Goal: Task Accomplishment & Management: Manage account settings

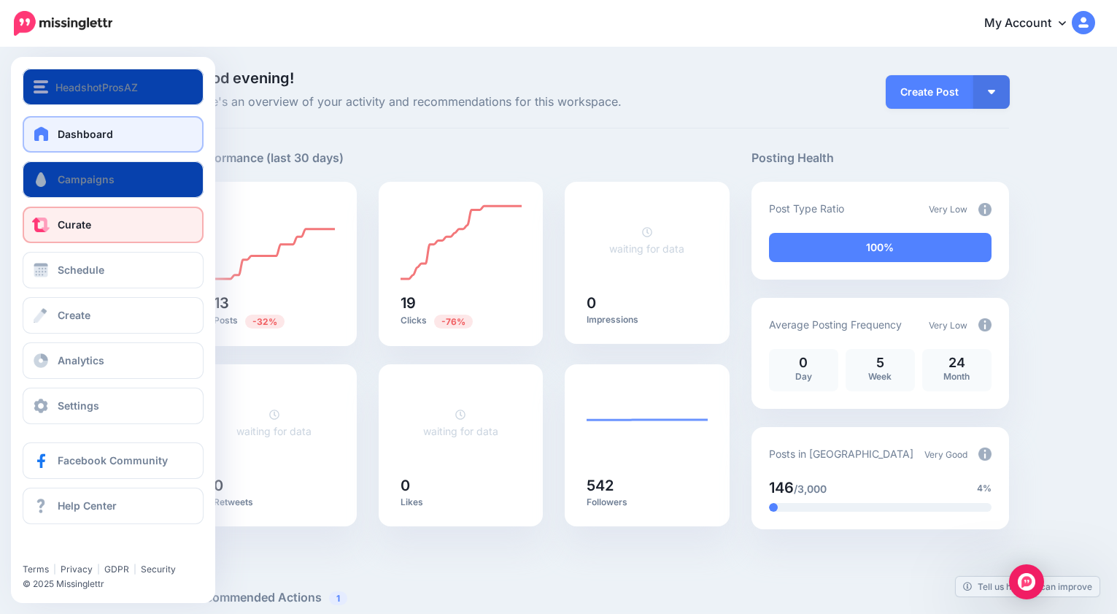
click at [80, 222] on span "Curate" at bounding box center [75, 224] width 34 height 12
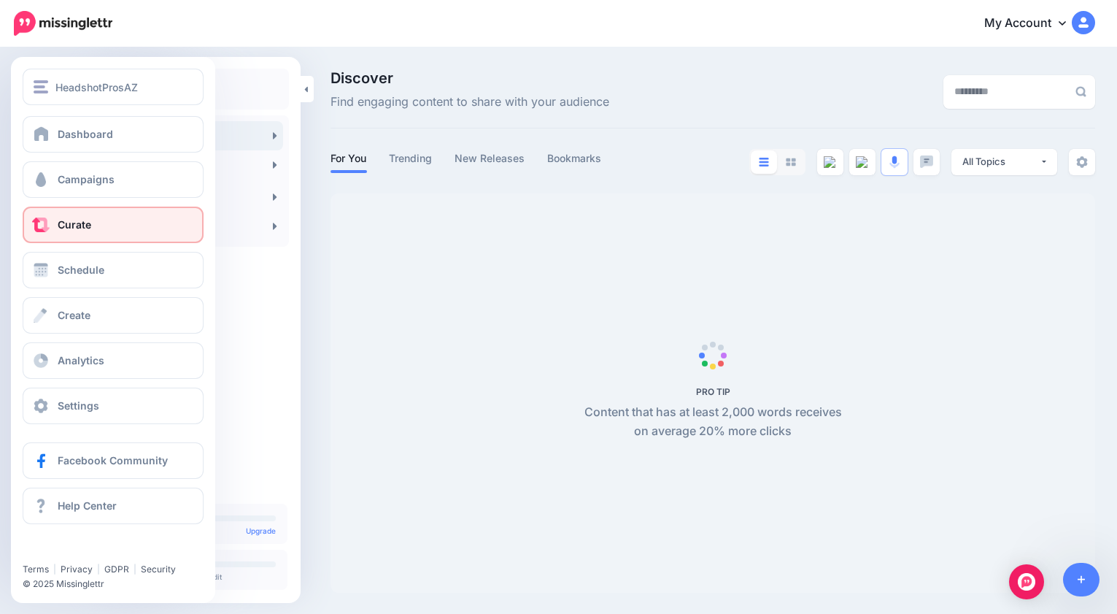
click at [69, 224] on span "Curate" at bounding box center [75, 224] width 34 height 12
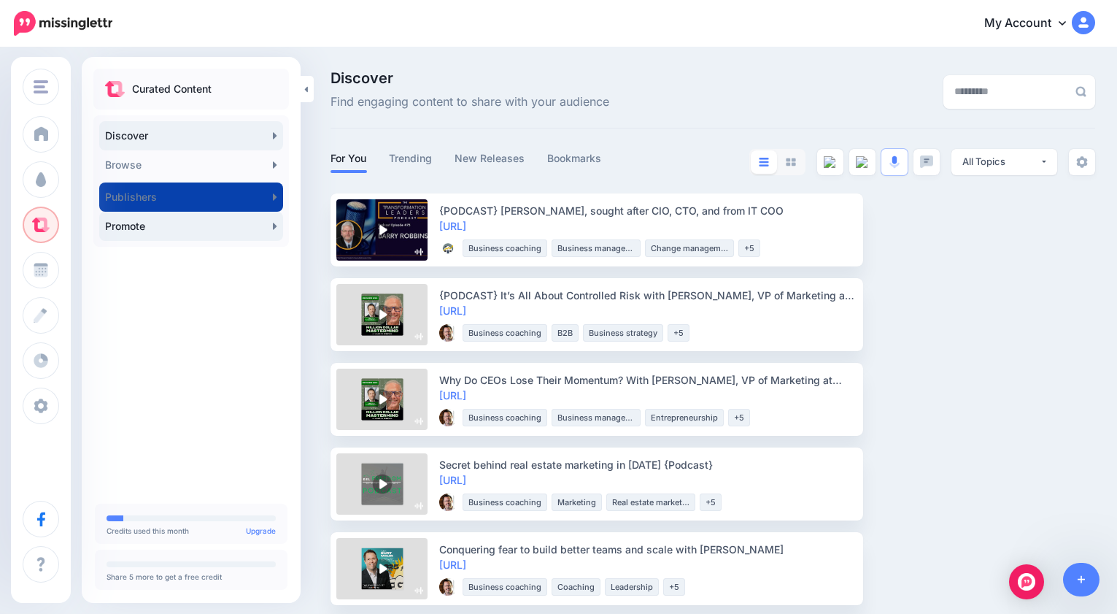
click at [180, 225] on link "Promote" at bounding box center [191, 226] width 184 height 29
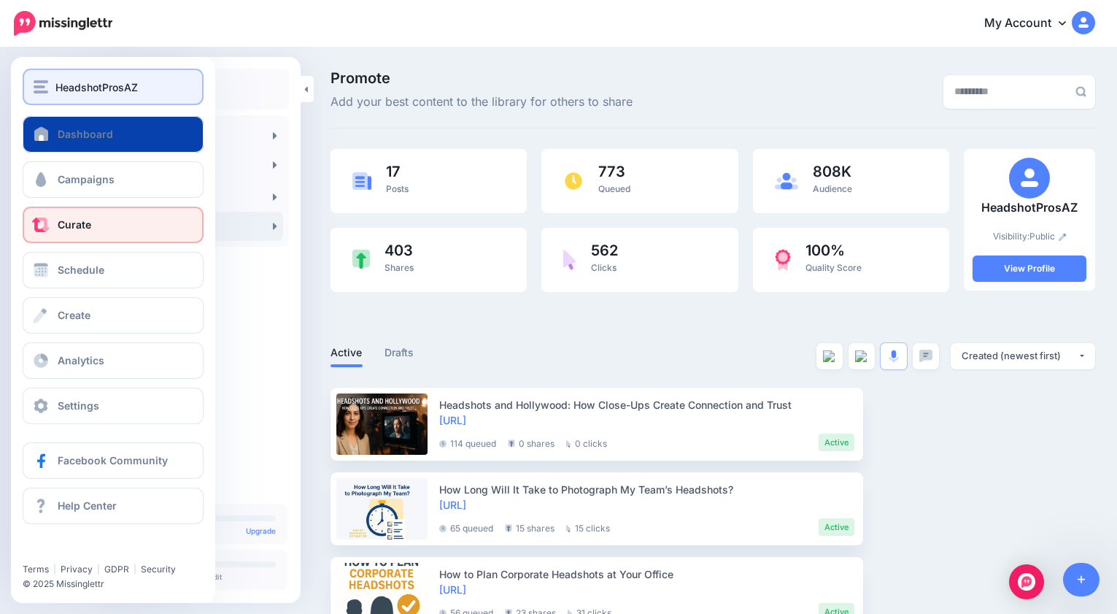
click at [123, 84] on span "HeadshotProsAZ" at bounding box center [96, 87] width 82 height 17
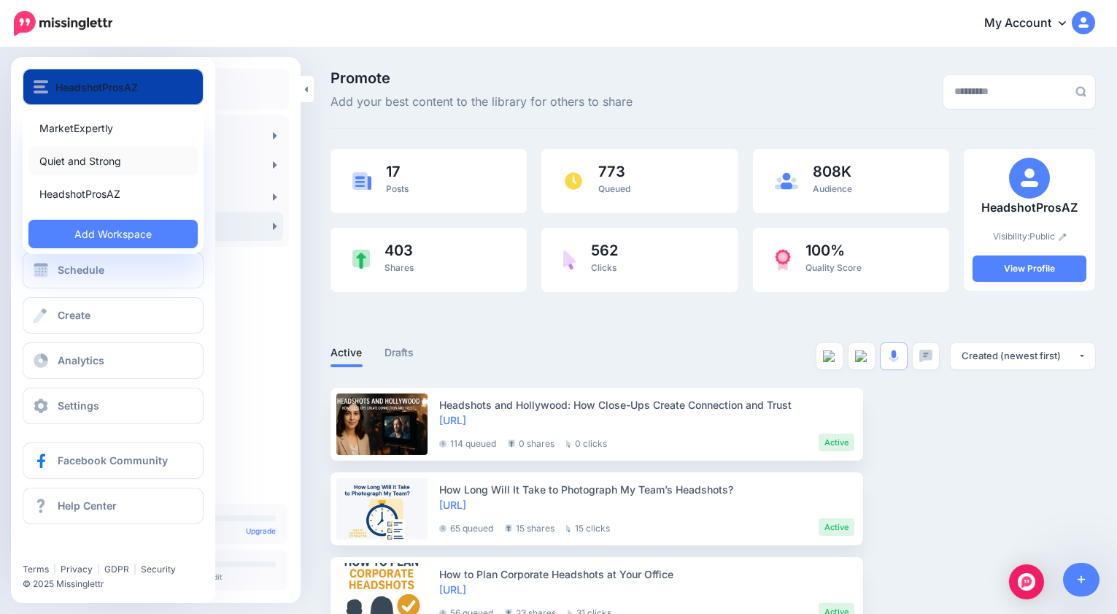
click at [100, 157] on link "Quiet and Strong" at bounding box center [112, 161] width 169 height 28
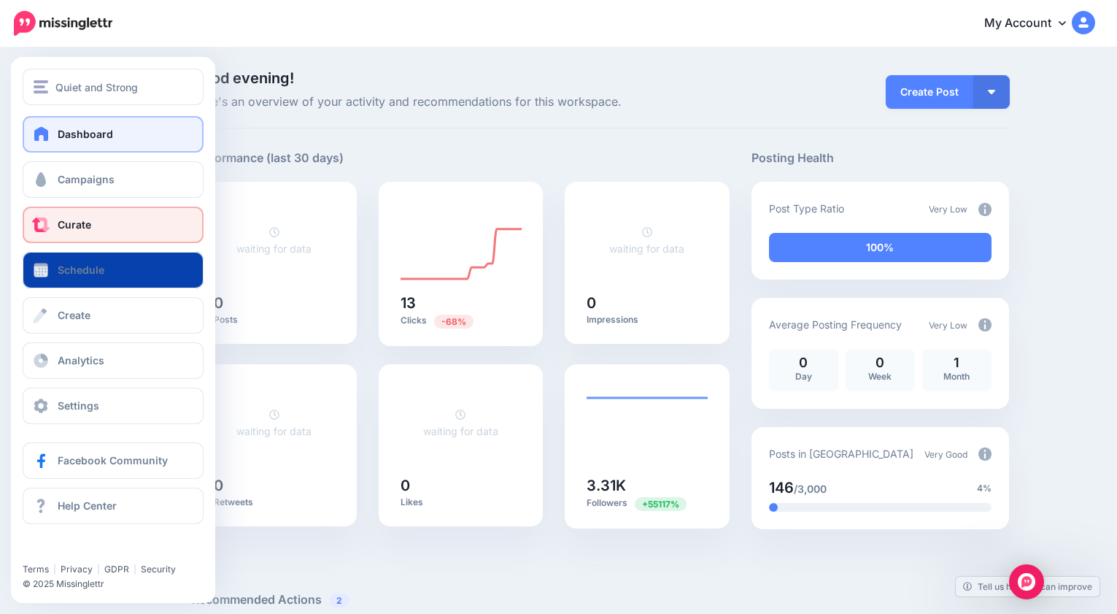
click at [82, 219] on span "Curate" at bounding box center [75, 224] width 34 height 12
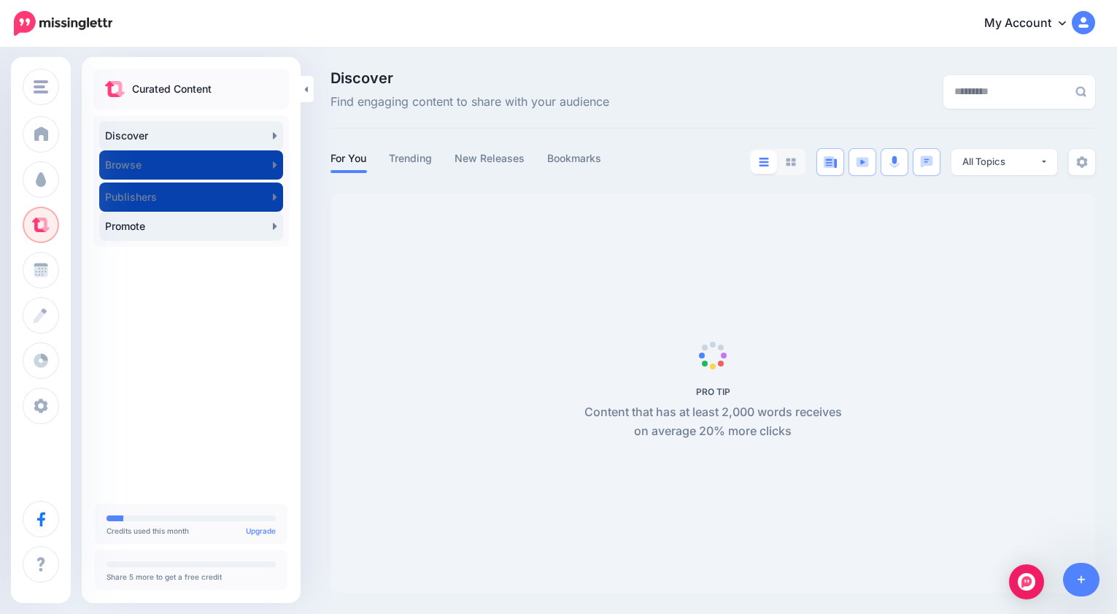
click at [130, 226] on link "Promote" at bounding box center [191, 226] width 184 height 29
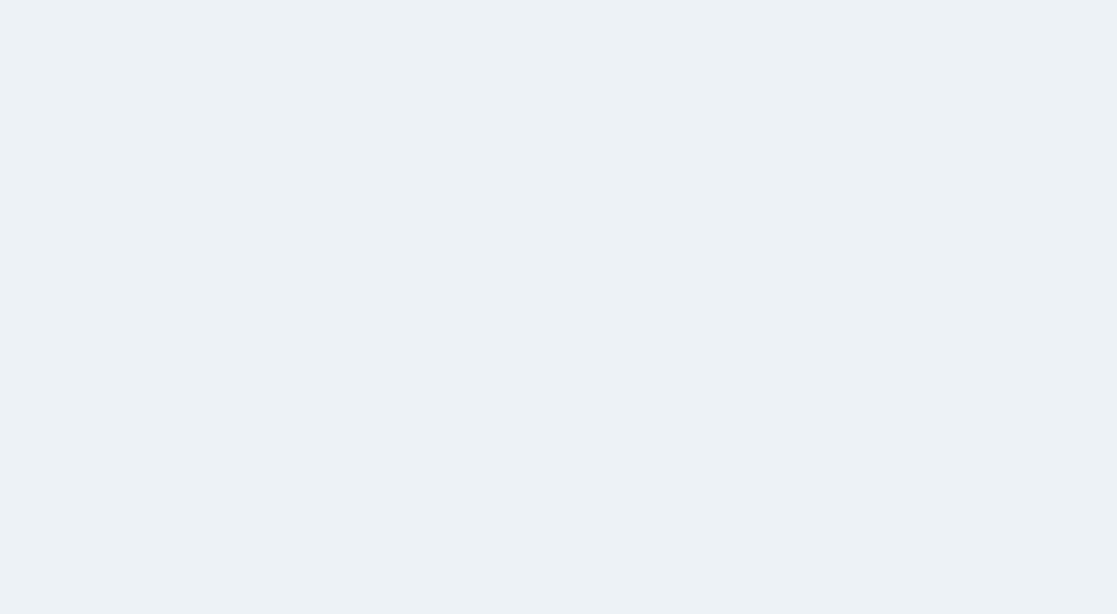
click at [130, 226] on link "Promote" at bounding box center [191, 226] width 184 height 29
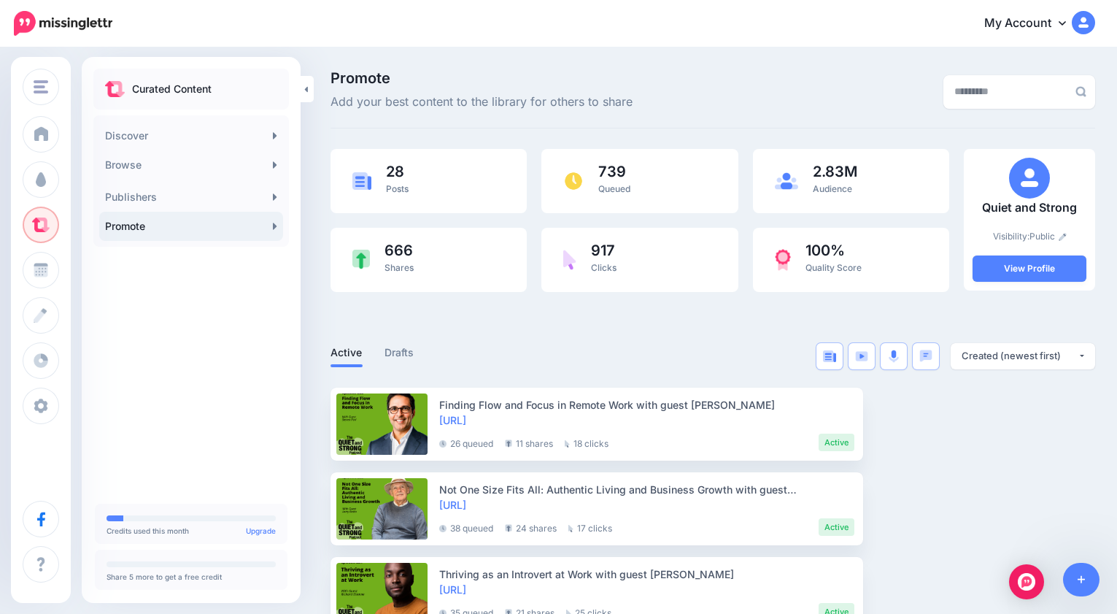
click at [676, 107] on div "Promote Add your best content to the library for others to share" at bounding box center [582, 91] width 525 height 41
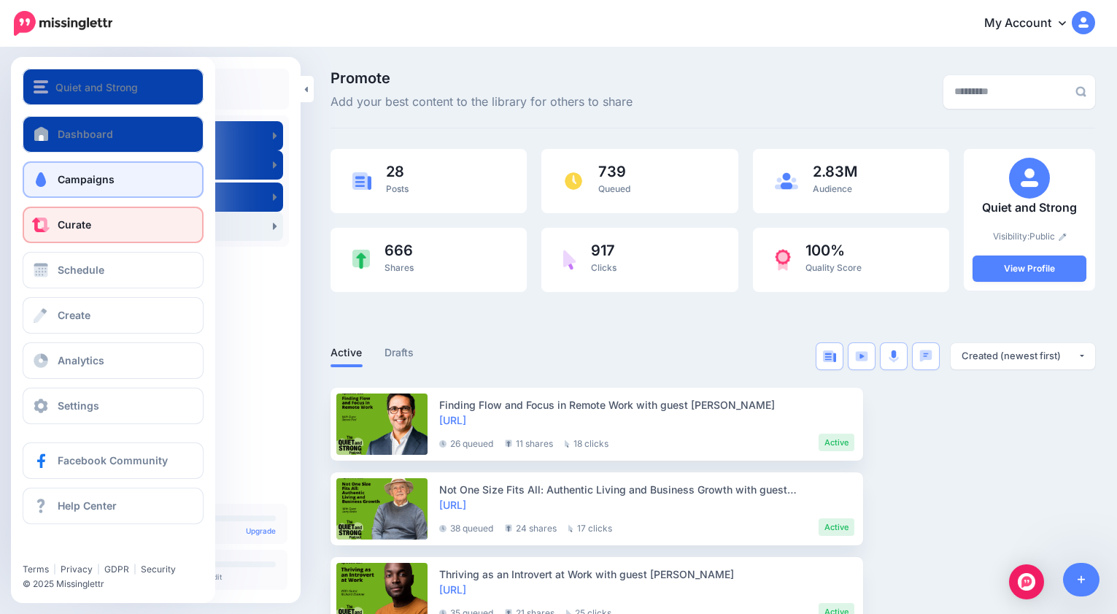
click at [77, 179] on span "Campaigns" at bounding box center [86, 179] width 57 height 12
click at [90, 178] on span "Campaigns" at bounding box center [86, 179] width 57 height 12
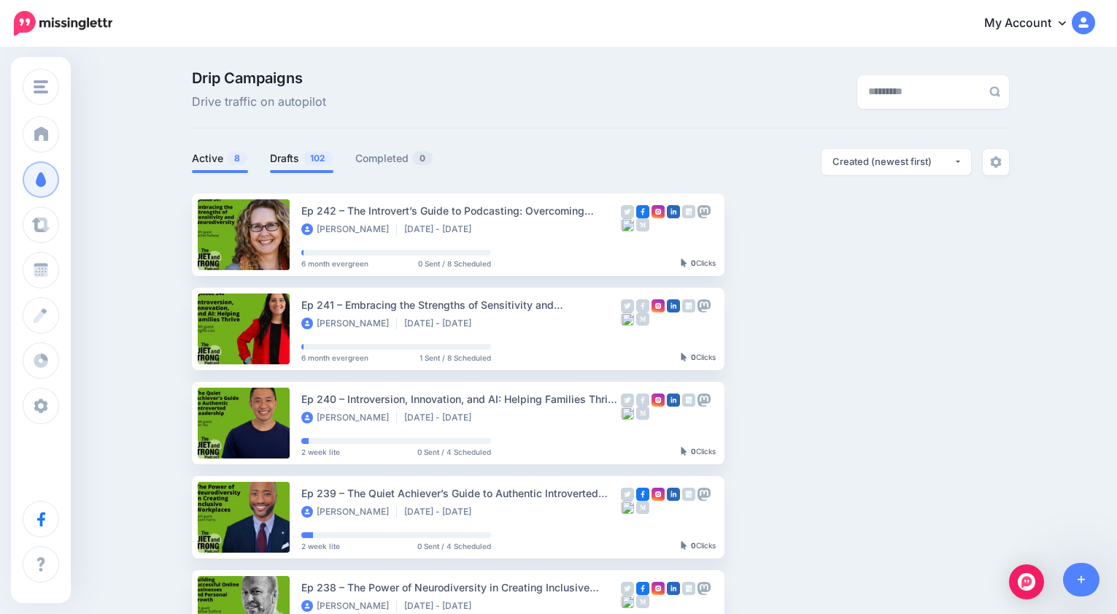
click at [291, 161] on link "Drafts 102" at bounding box center [301, 159] width 63 height 18
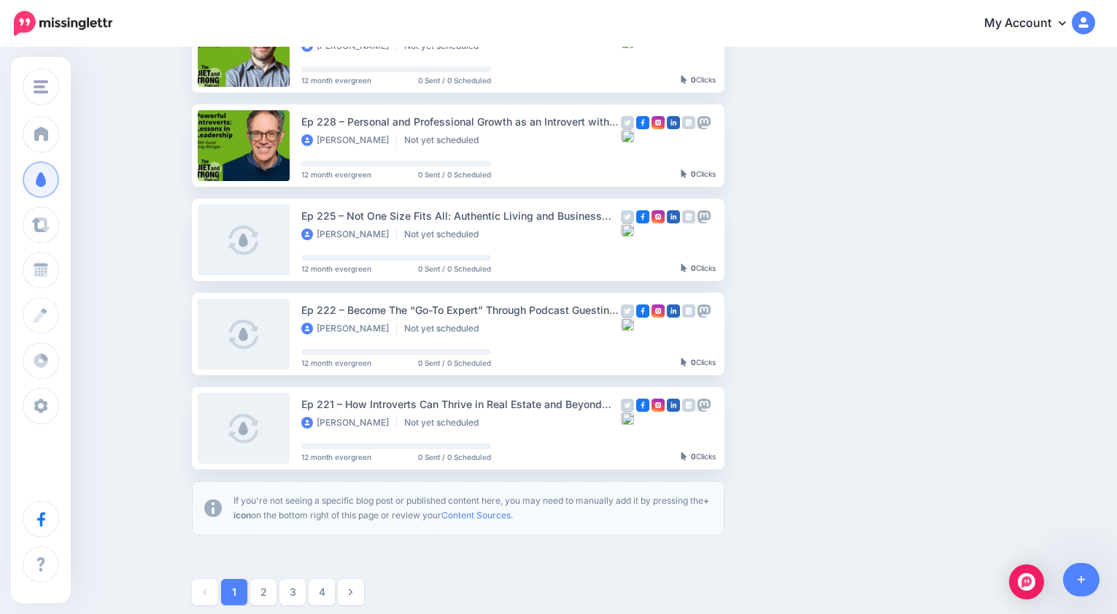
scroll to position [792, 0]
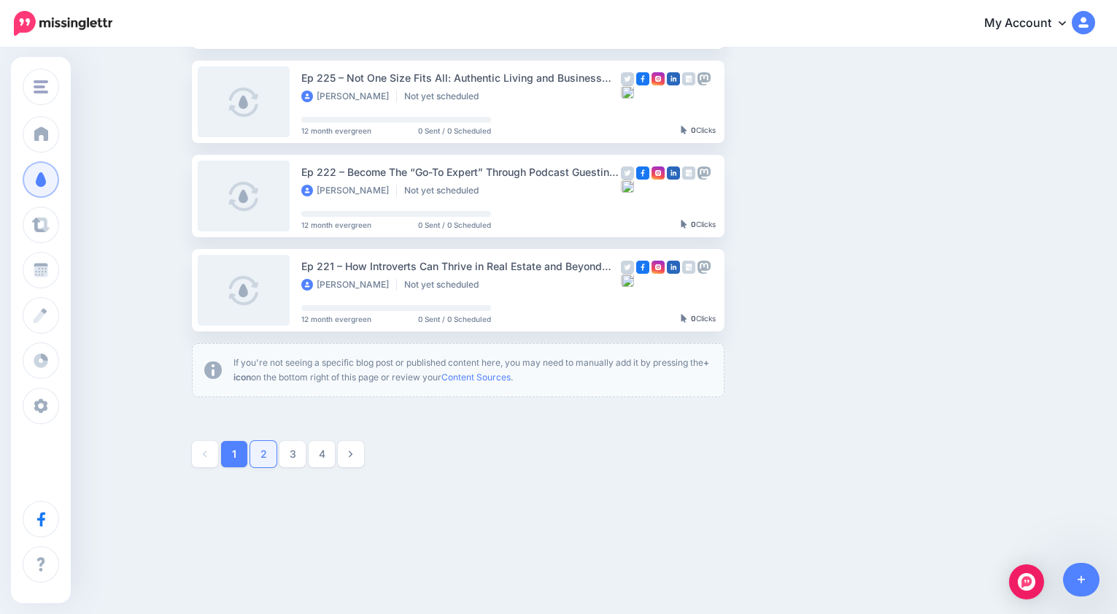
click at [261, 456] on link "2" at bounding box center [263, 454] width 26 height 26
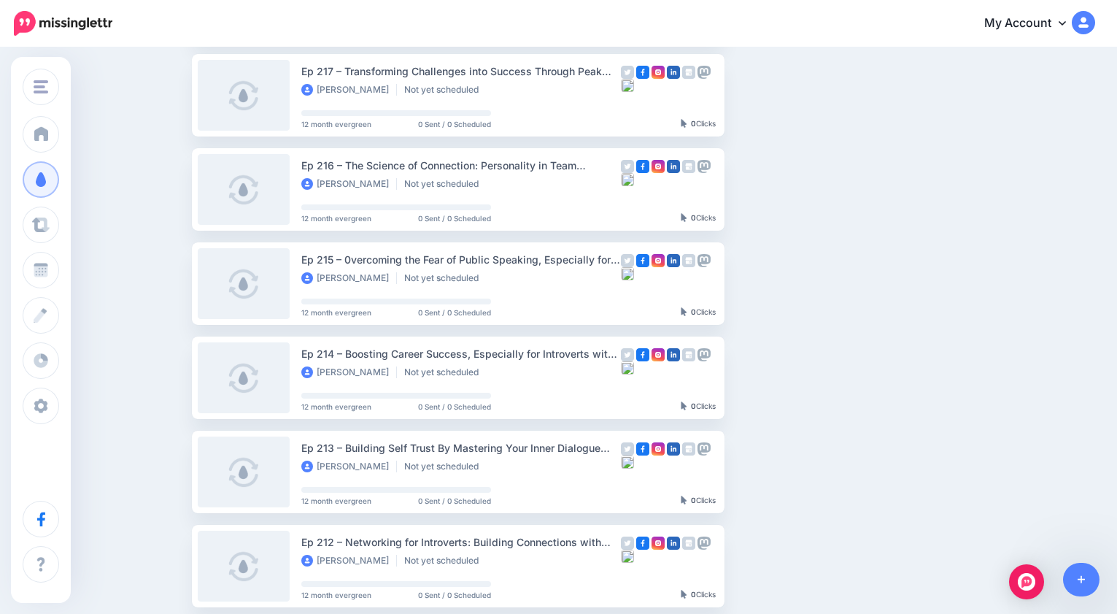
scroll to position [0, 0]
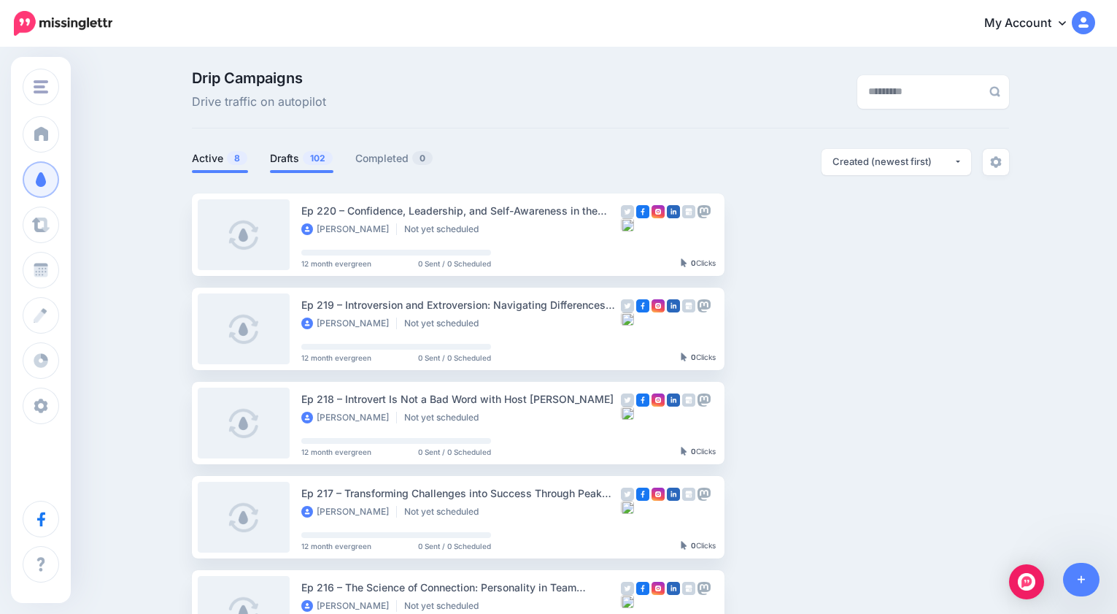
click at [217, 156] on link "Active 8" at bounding box center [220, 159] width 56 height 18
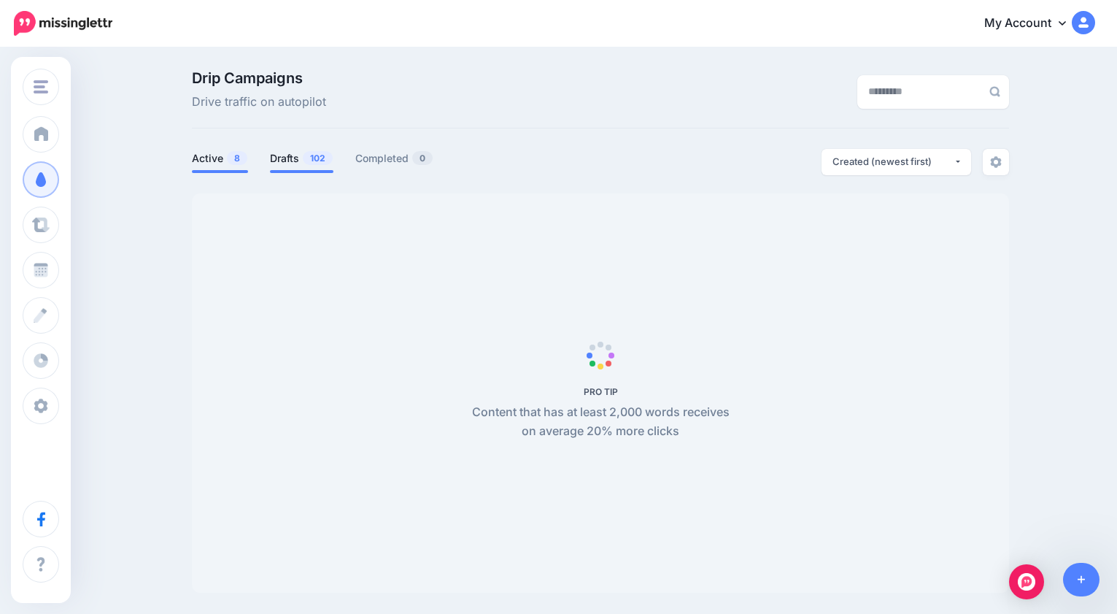
click at [285, 157] on link "Drafts 102" at bounding box center [301, 159] width 63 height 18
